Goal: Find specific page/section: Find specific page/section

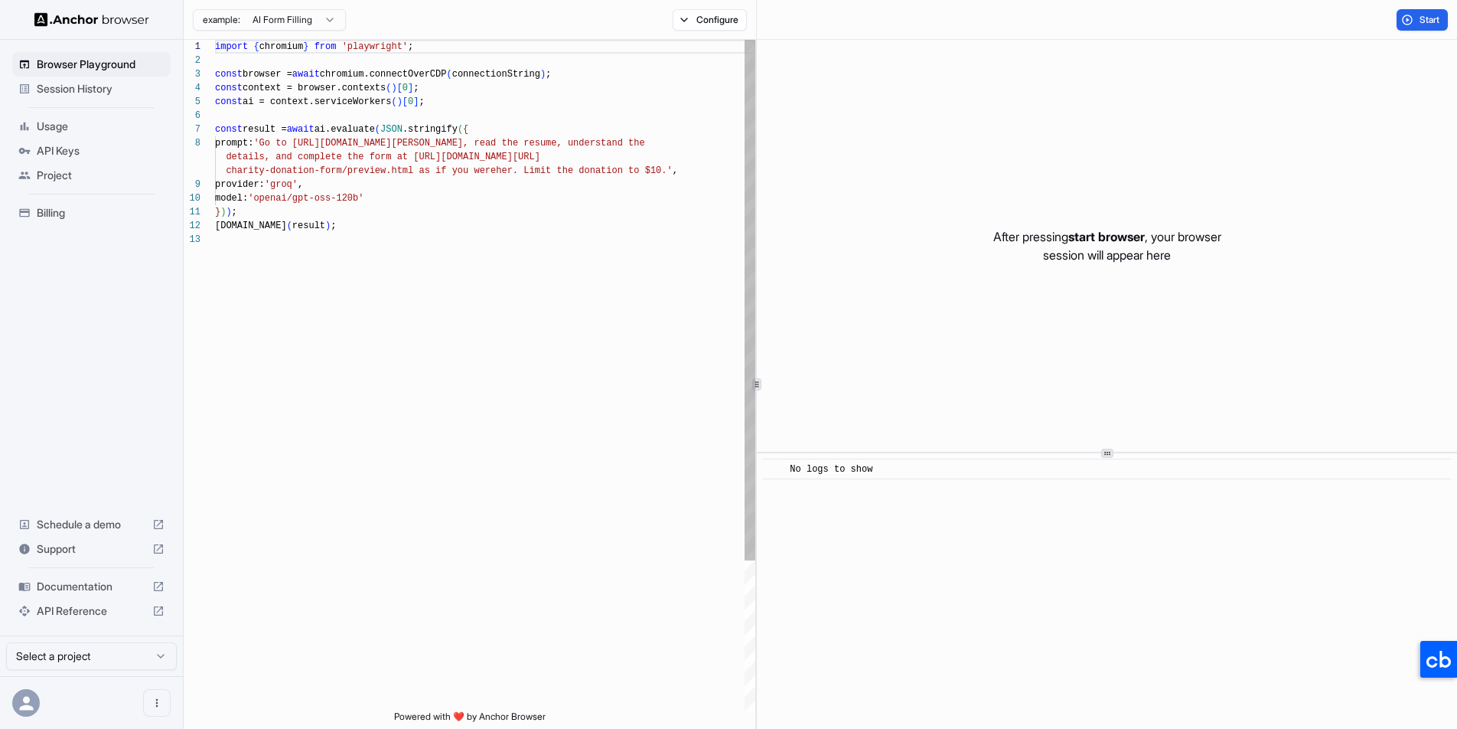
scroll to position [110, 0]
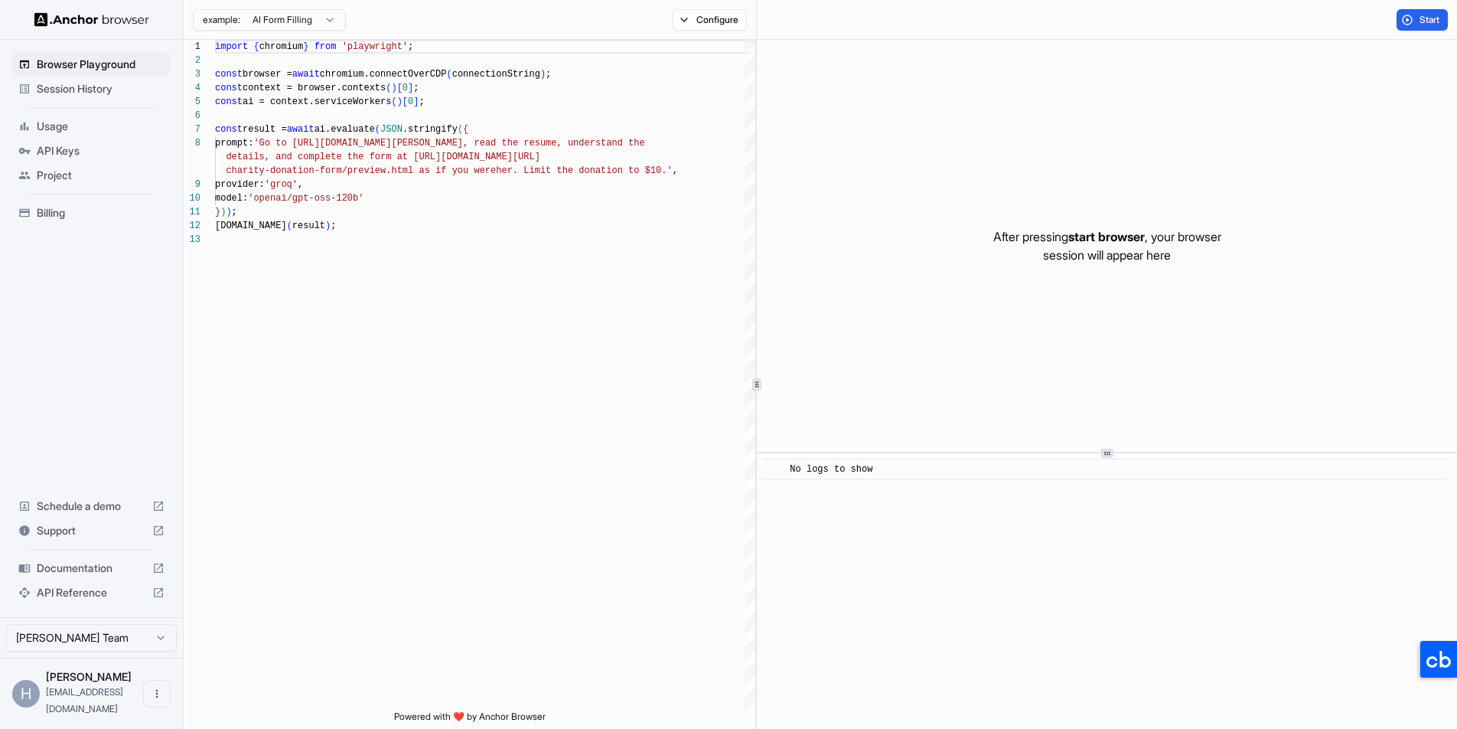
click at [93, 86] on span "Session History" at bounding box center [101, 88] width 128 height 15
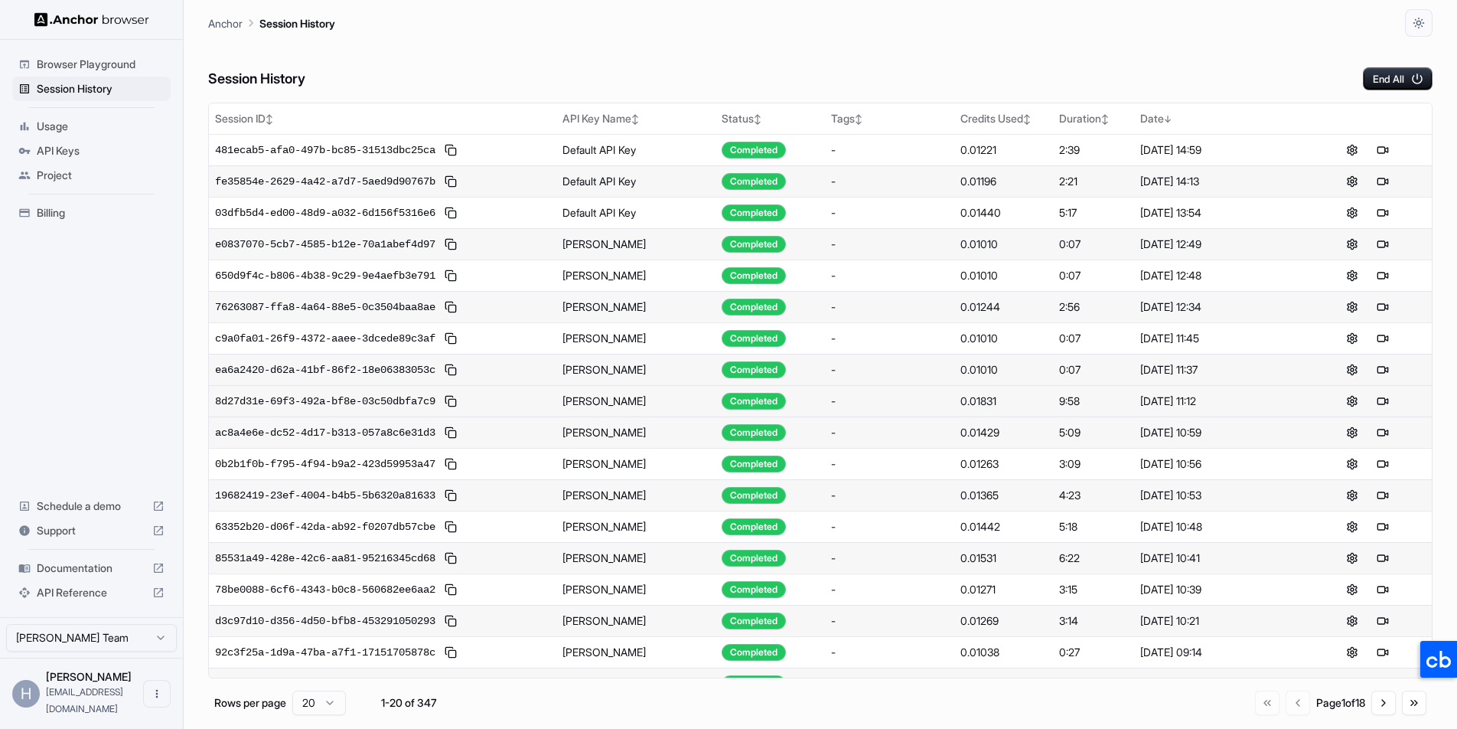
click at [587, 403] on td "[PERSON_NAME]" at bounding box center [635, 400] width 159 height 31
click at [935, 20] on div "Anchor Session History" at bounding box center [820, 18] width 1225 height 37
